Goal: Information Seeking & Learning: Learn about a topic

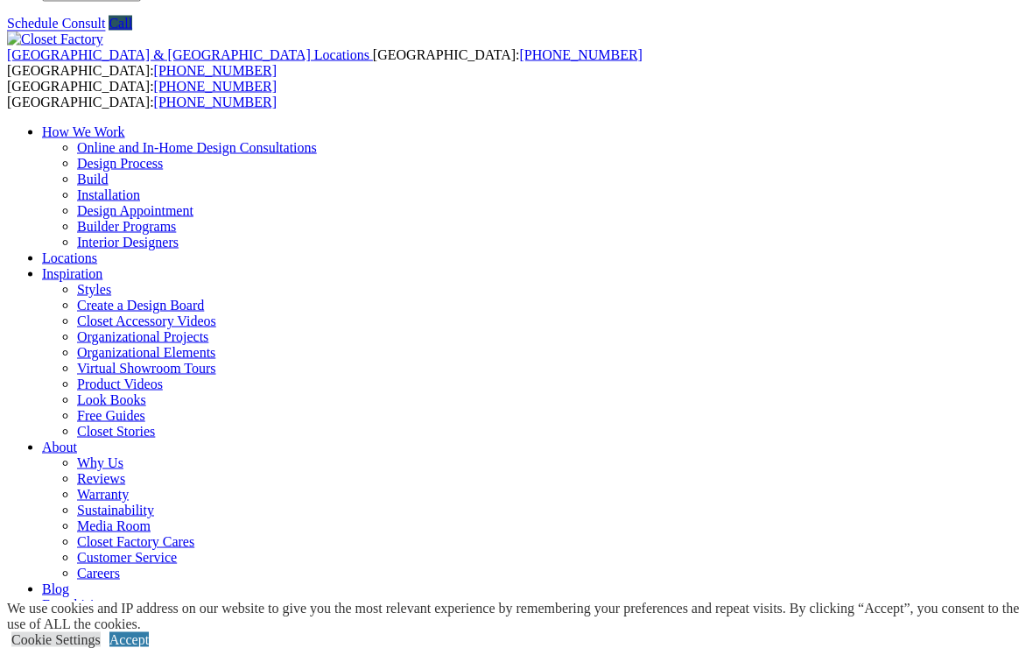
scroll to position [50, 0]
click at [149, 645] on link "Accept" at bounding box center [128, 639] width 39 height 15
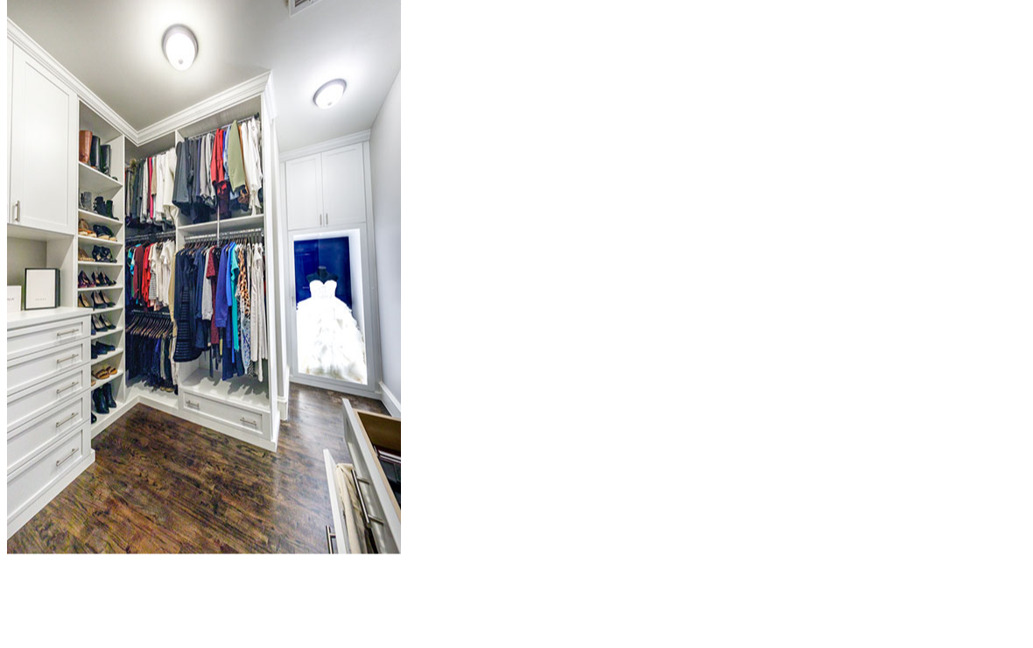
scroll to position [1768, 0]
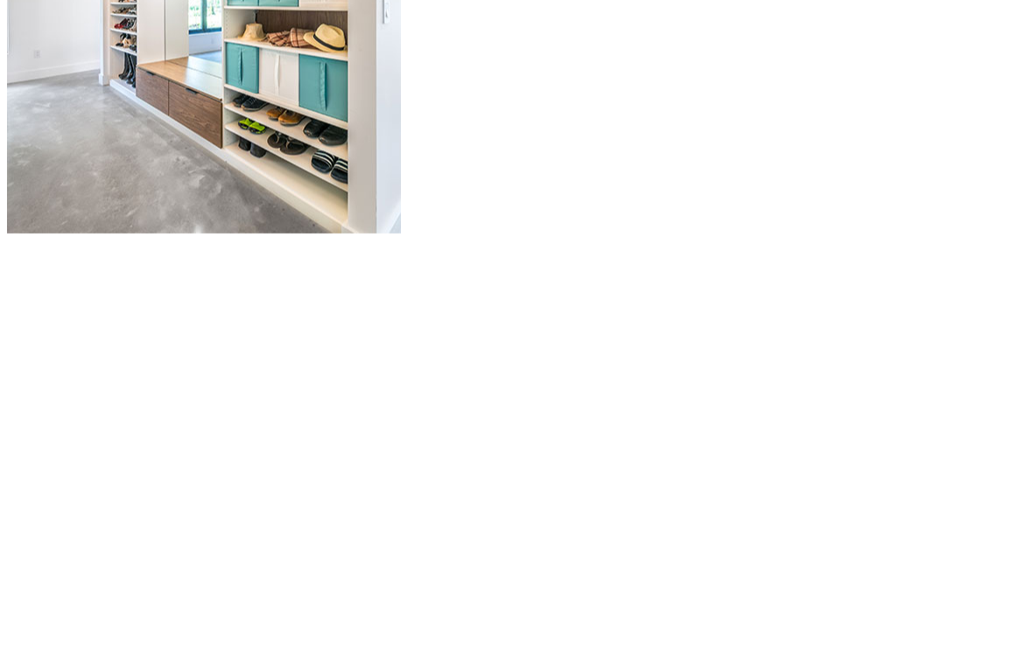
scroll to position [2091, 0]
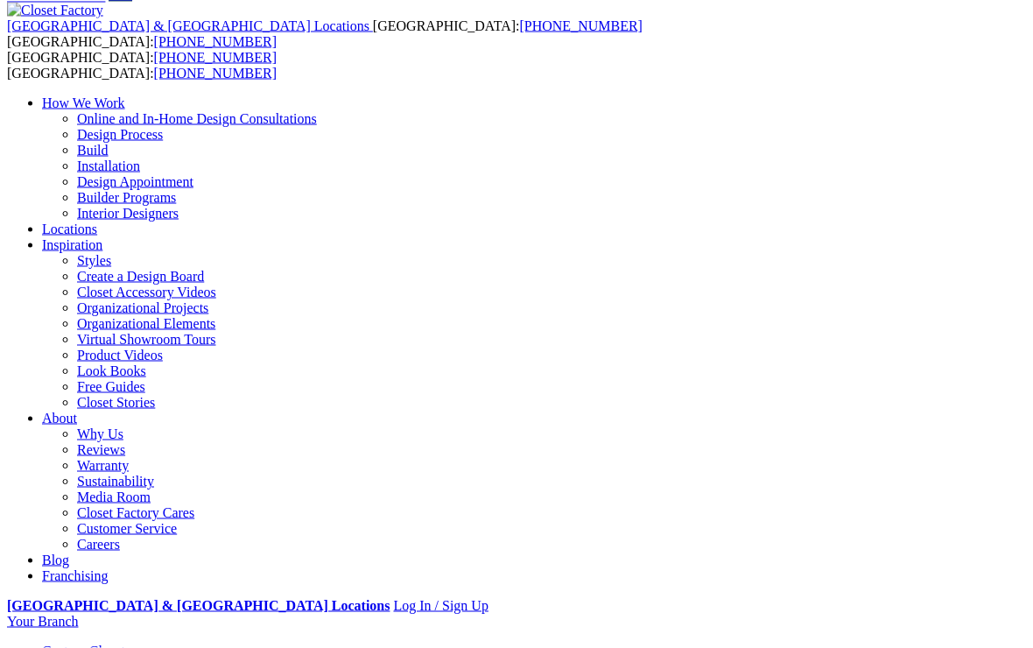
scroll to position [79, 0]
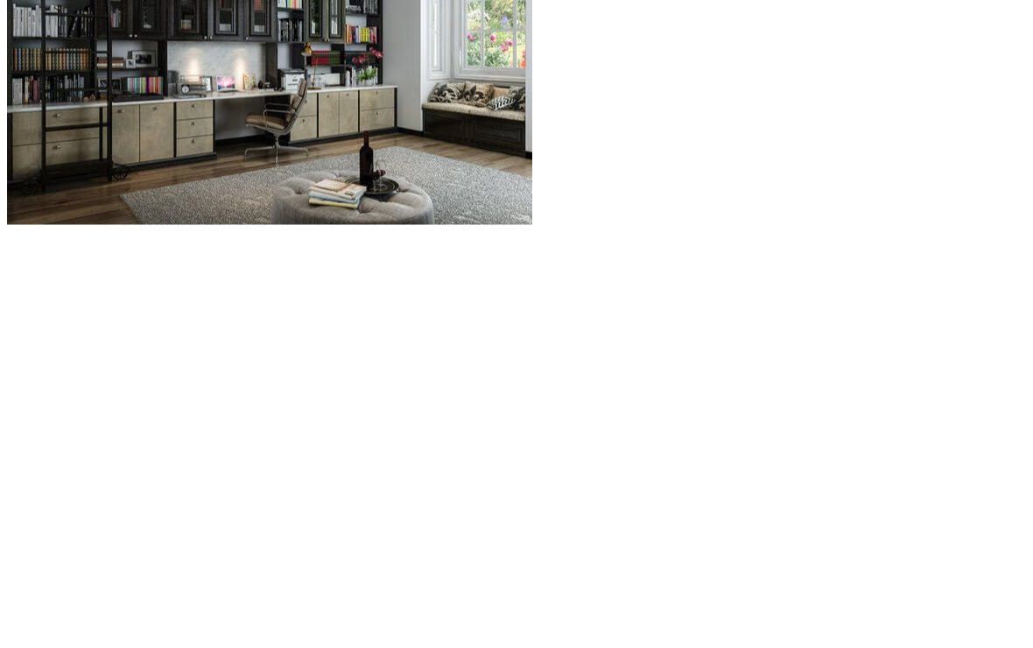
scroll to position [1890, 0]
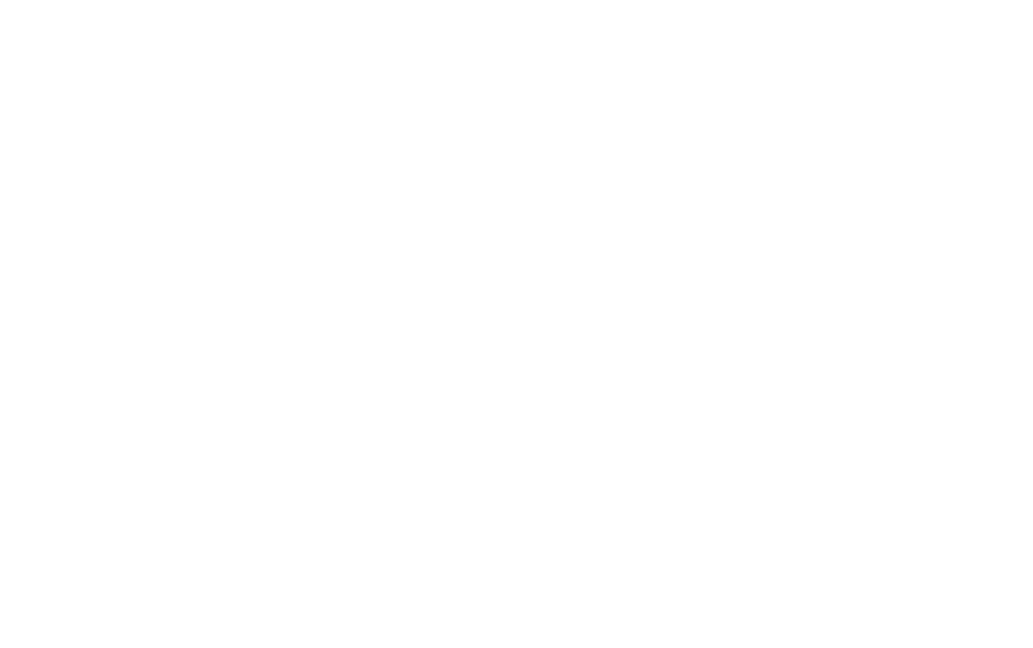
scroll to position [2333, 0]
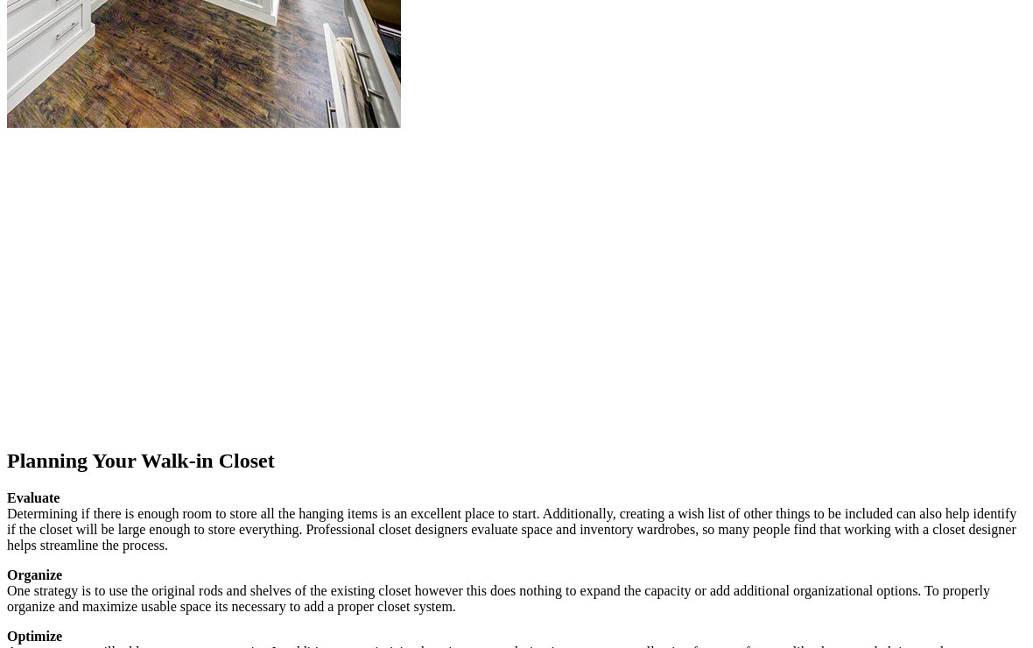
scroll to position [2359, 0]
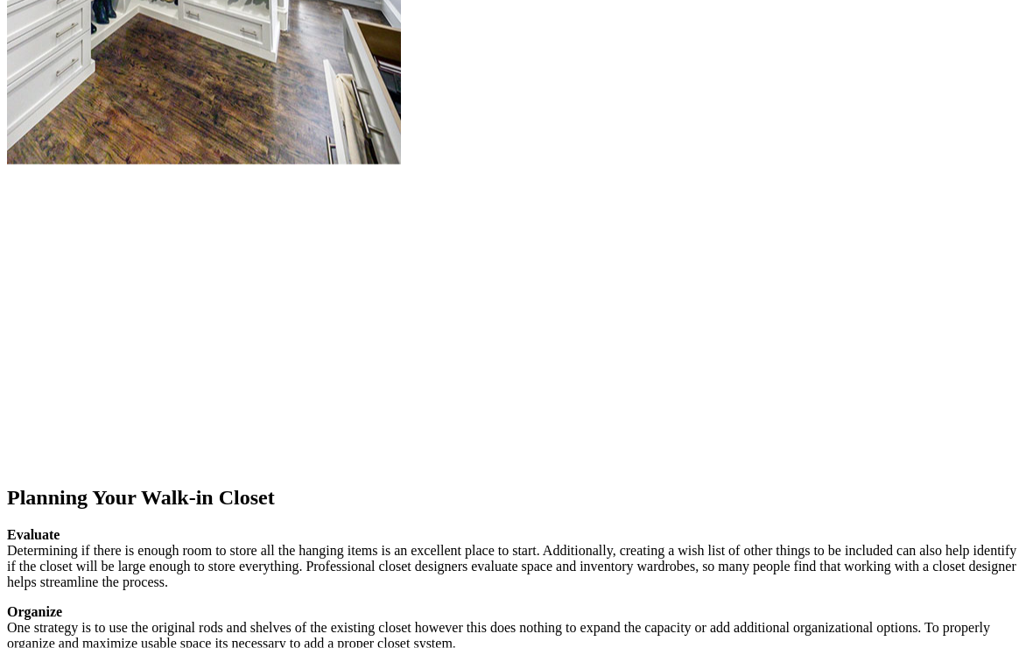
scroll to position [2326, 0]
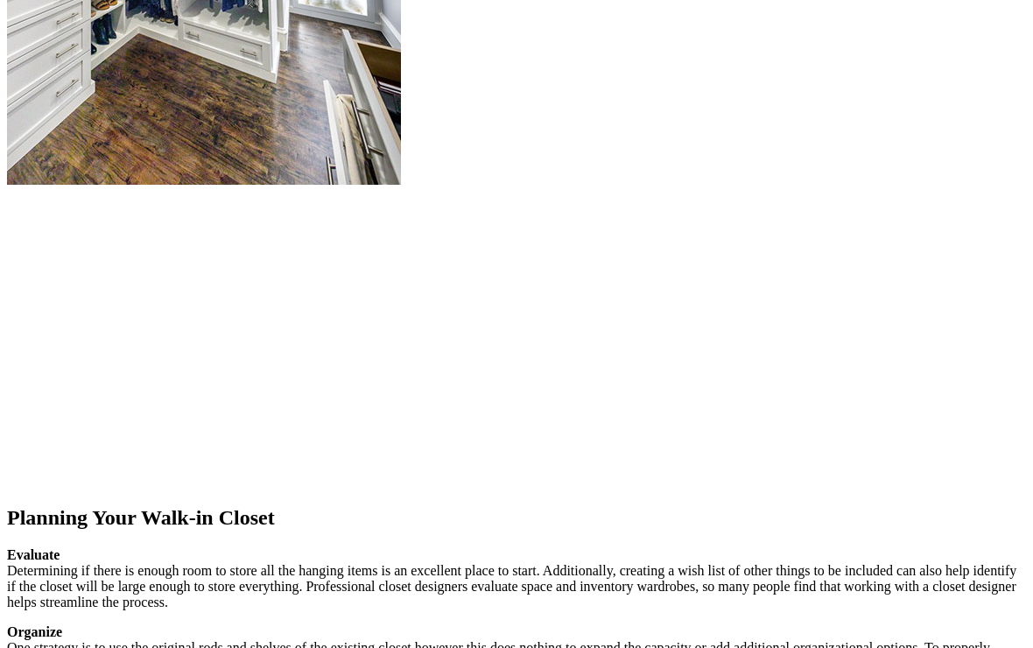
scroll to position [2307, 0]
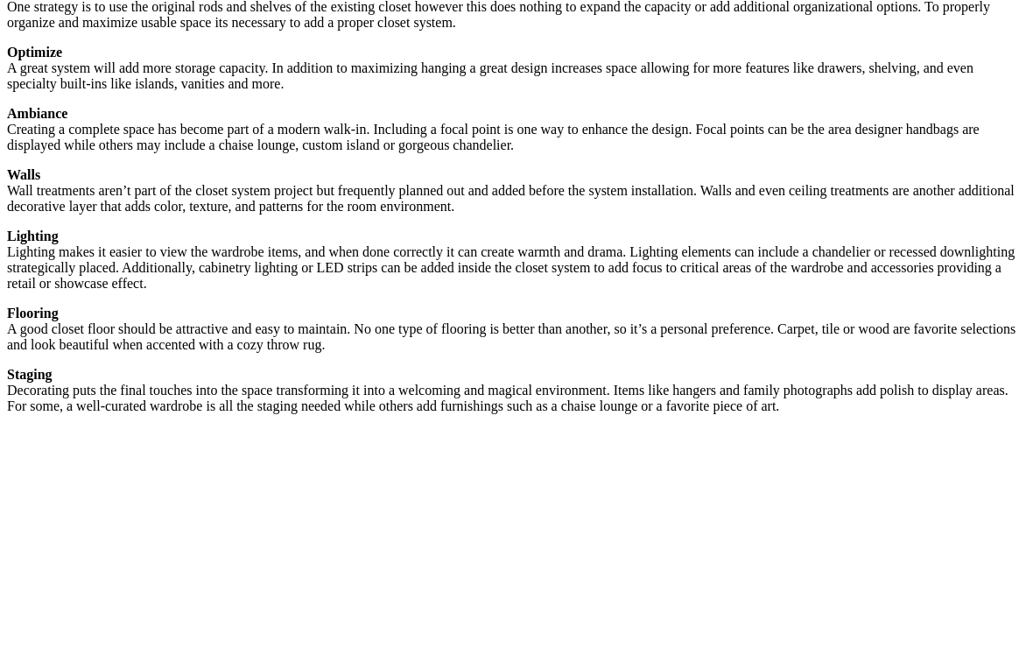
scroll to position [2940, 0]
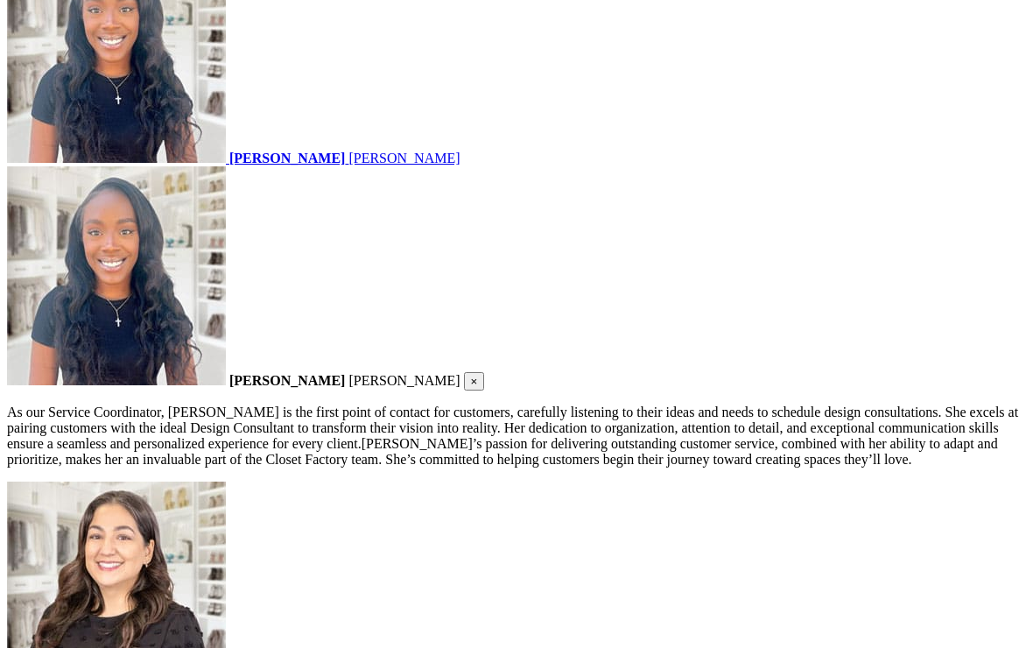
scroll to position [2197, 0]
